Goal: Information Seeking & Learning: Learn about a topic

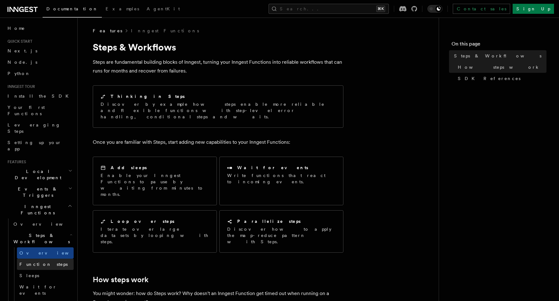
click at [38, 261] on span "Function steps" at bounding box center [43, 263] width 48 height 5
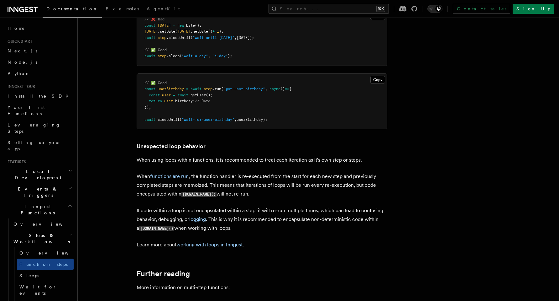
scroll to position [2099, 0]
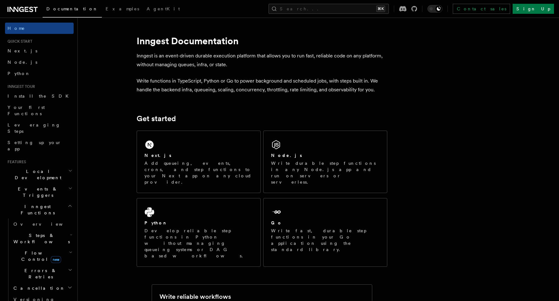
click at [27, 165] on h2 "Local Development" at bounding box center [39, 174] width 69 height 18
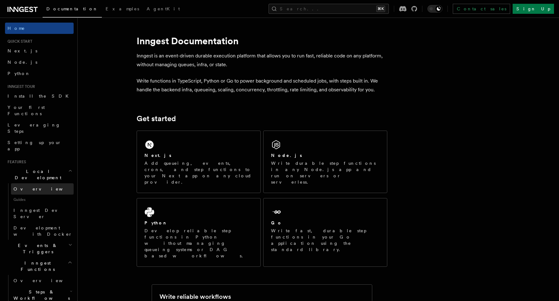
click at [27, 186] on span "Overview" at bounding box center [45, 188] width 65 height 5
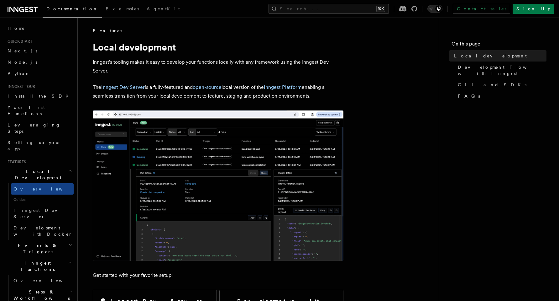
click at [16, 8] on icon at bounding box center [23, 10] width 30 height 8
